Goal: Transaction & Acquisition: Book appointment/travel/reservation

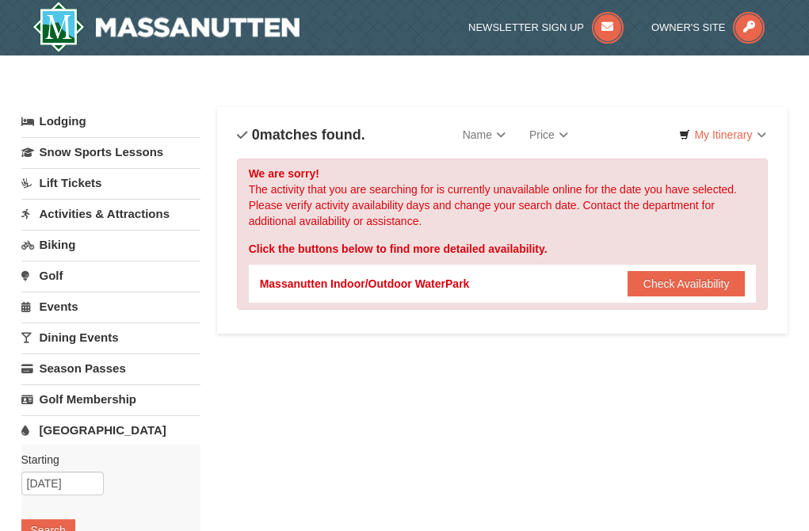
click at [396, 247] on div "Click the buttons below to find more detailed availability." at bounding box center [503, 249] width 508 height 16
click at [686, 280] on button "Check Availability" at bounding box center [687, 283] width 118 height 25
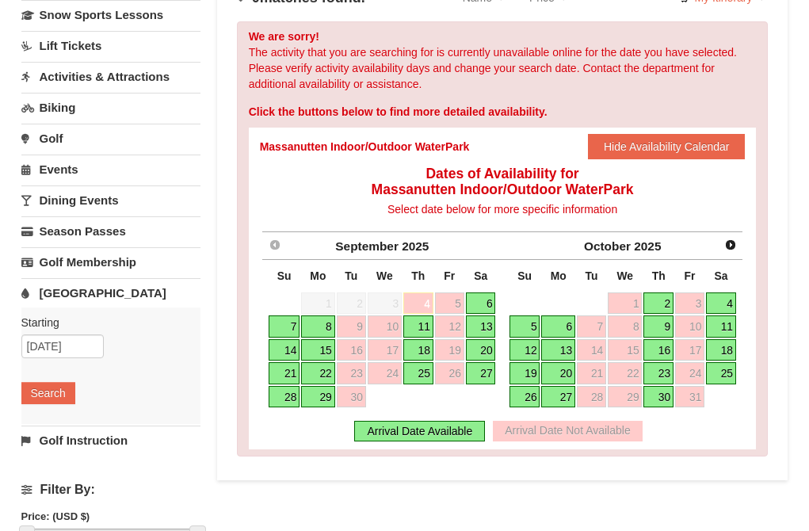
scroll to position [159, 0]
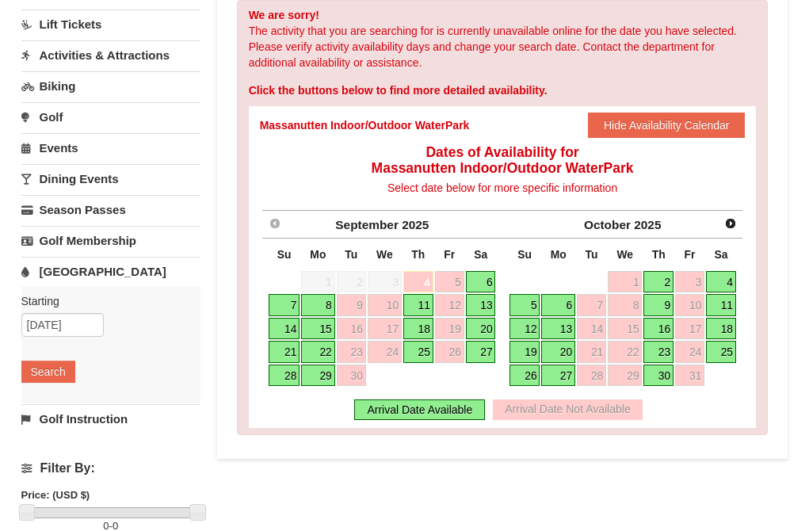
click at [273, 302] on link "7" at bounding box center [284, 305] width 31 height 22
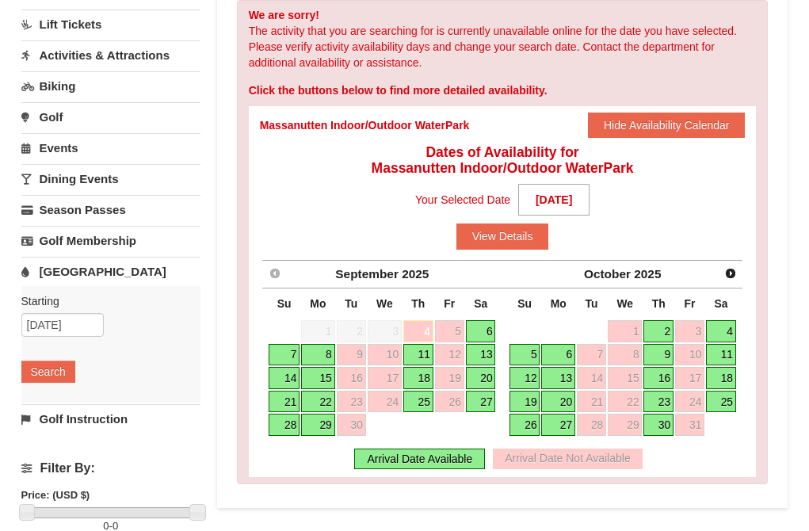
click at [493, 250] on div "Dates of Availability for Massanutten Indoor/Outdoor WaterPark Select date belo…" at bounding box center [503, 310] width 486 height 333
click at [495, 239] on button "View Details" at bounding box center [503, 236] width 93 height 25
